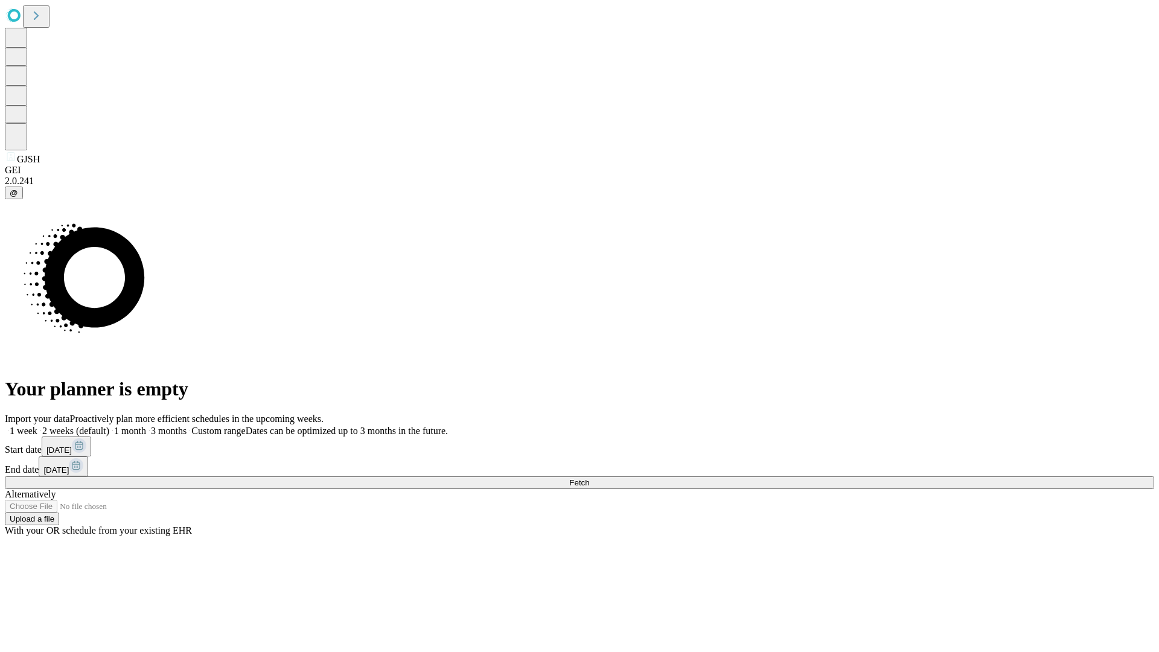
click at [589, 478] on span "Fetch" at bounding box center [579, 482] width 20 height 9
